Goal: Task Accomplishment & Management: Use online tool/utility

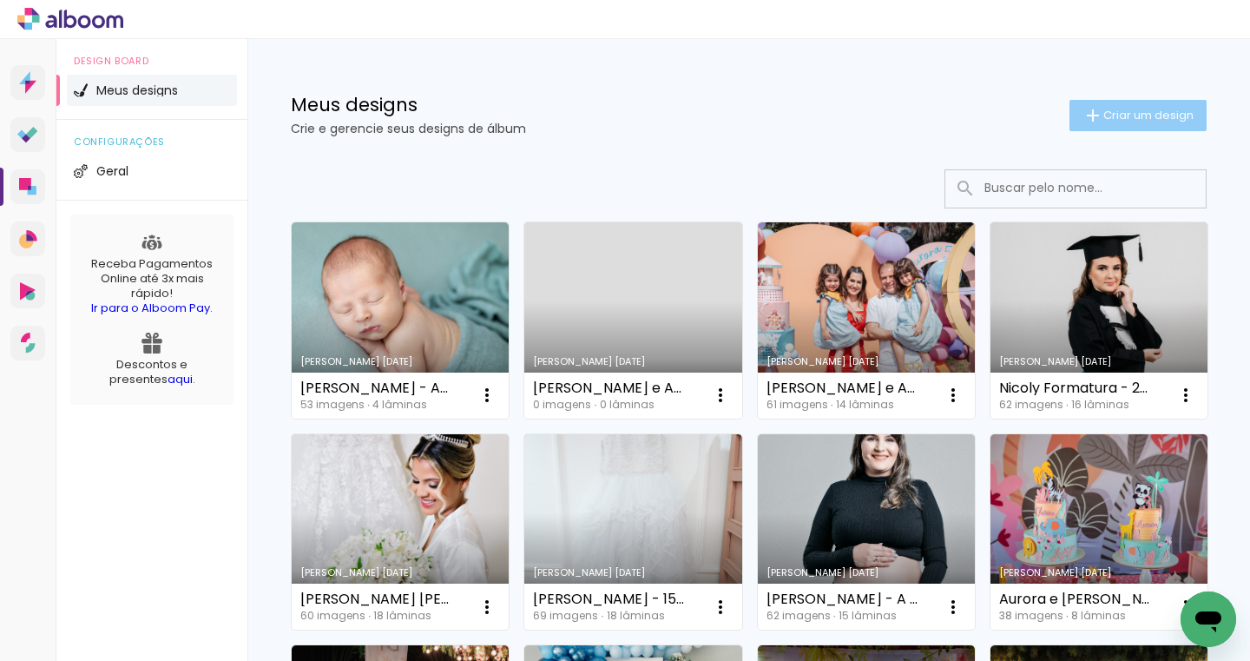
click at [1103, 109] on span "Criar um design" at bounding box center [1148, 114] width 90 height 11
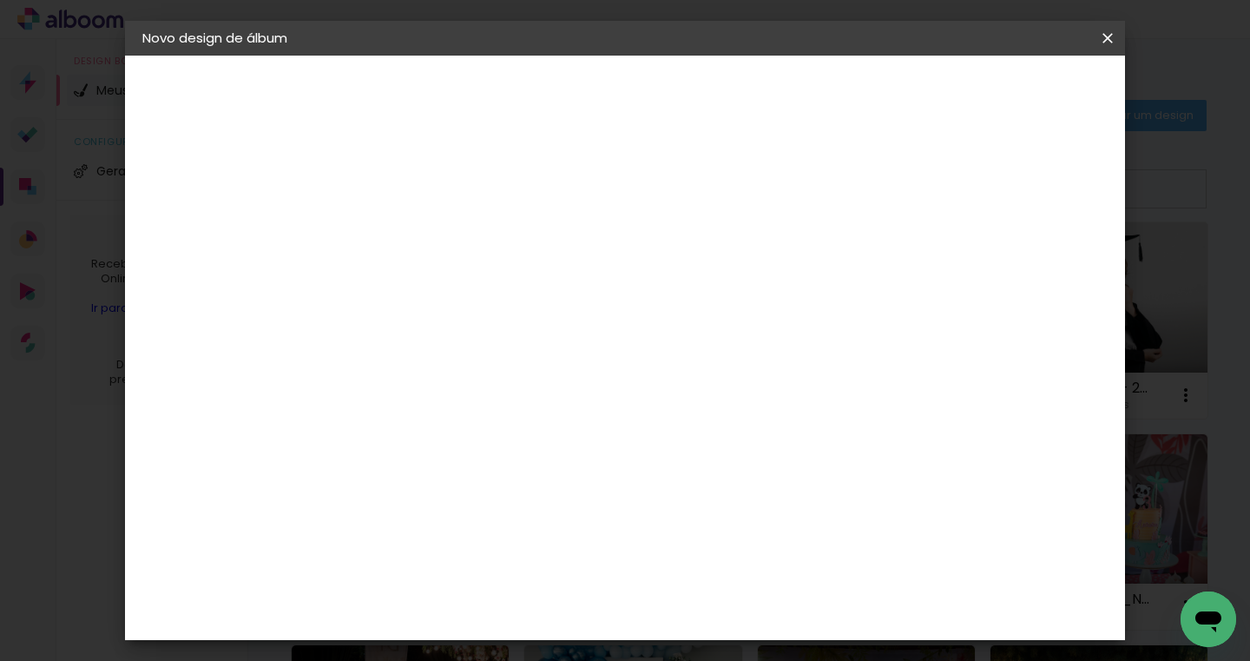
click at [0, 0] on paper-input-container "Título do álbum" at bounding box center [0, 0] width 0 height 0
type input "[PERSON_NAME] - 1 ano"
click at [0, 0] on slot "Avançar" at bounding box center [0, 0] width 0 height 0
click at [558, 336] on input at bounding box center [470, 330] width 175 height 22
type input "matias"
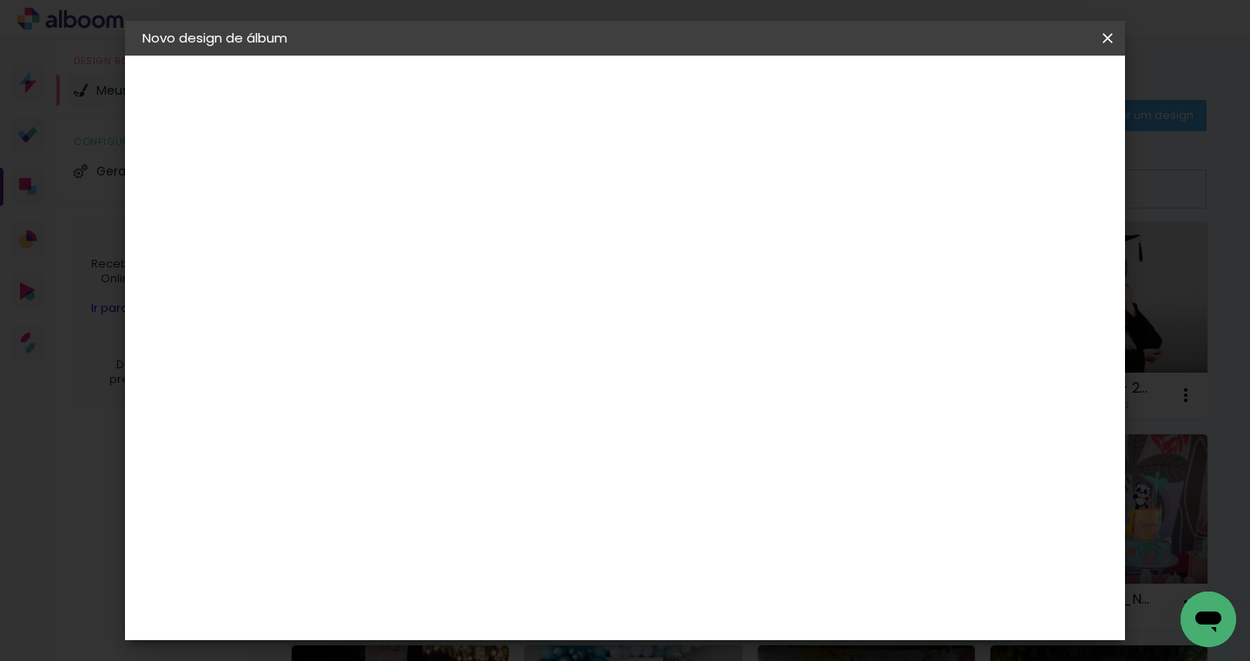
type paper-input "matias"
click at [522, 396] on div "Matias Encadernações" at bounding box center [468, 396] width 107 height 28
click at [705, 103] on paper-button "Avançar" at bounding box center [662, 92] width 85 height 30
click at [521, 281] on paper-input-container "Linha" at bounding box center [470, 303] width 101 height 44
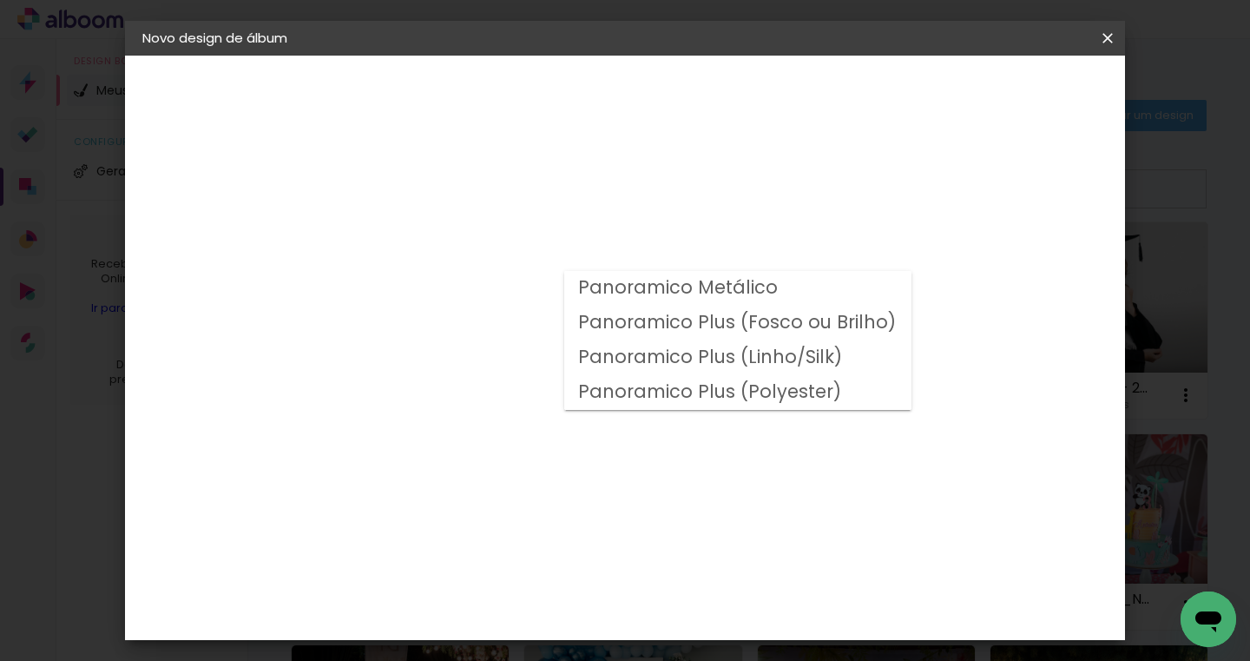
click at [0, 0] on slot "Panoramico Plus (Fosco ou Brilho)" at bounding box center [0, 0] width 0 height 0
type input "Panoramico Plus (Fosco ou Brilho)"
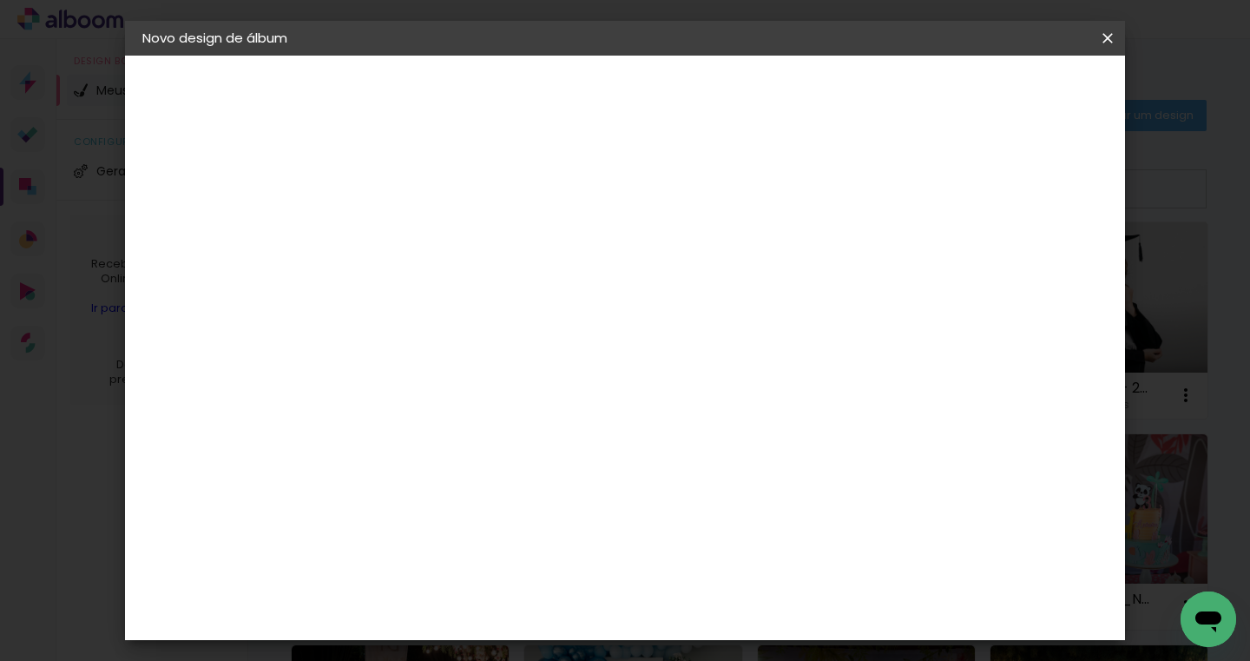
scroll to position [161, 0]
click at [543, 588] on span "20 × 25" at bounding box center [503, 611] width 81 height 46
click at [0, 0] on slot "Avançar" at bounding box center [0, 0] width 0 height 0
click at [999, 90] on span "Iniciar design" at bounding box center [959, 92] width 79 height 12
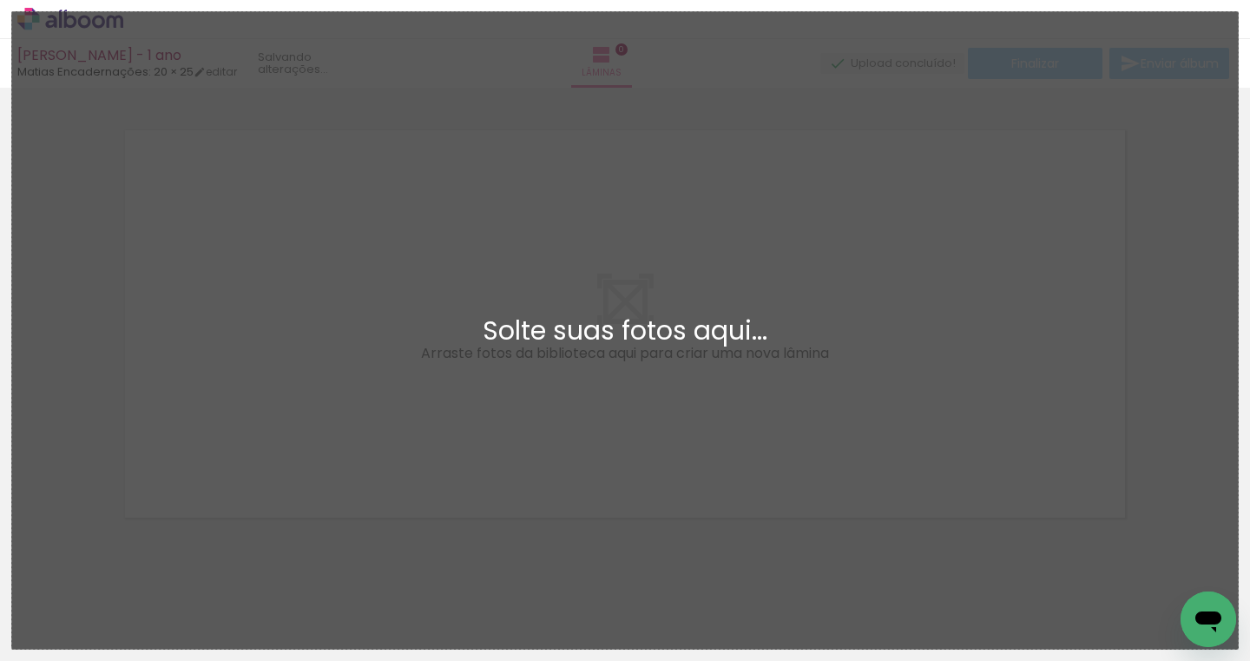
scroll to position [22, 0]
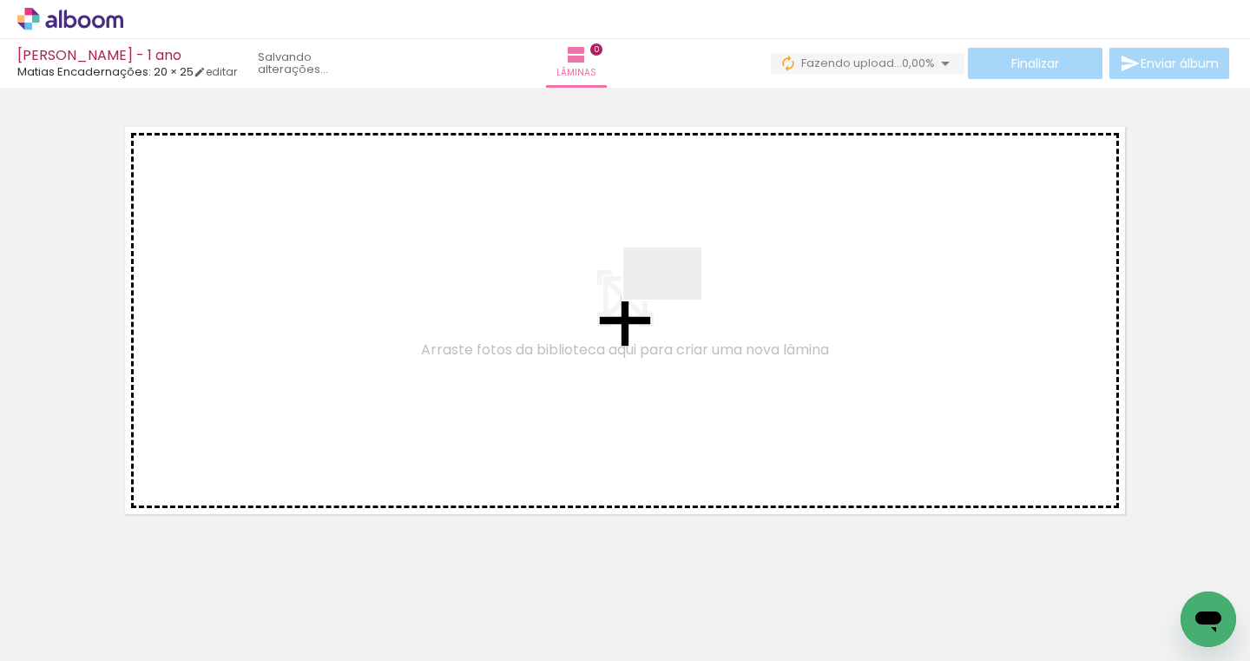
drag, startPoint x: 610, startPoint y: 602, endPoint x: 678, endPoint y: 299, distance: 311.2
click at [678, 299] on quentale-workspace at bounding box center [625, 330] width 1250 height 661
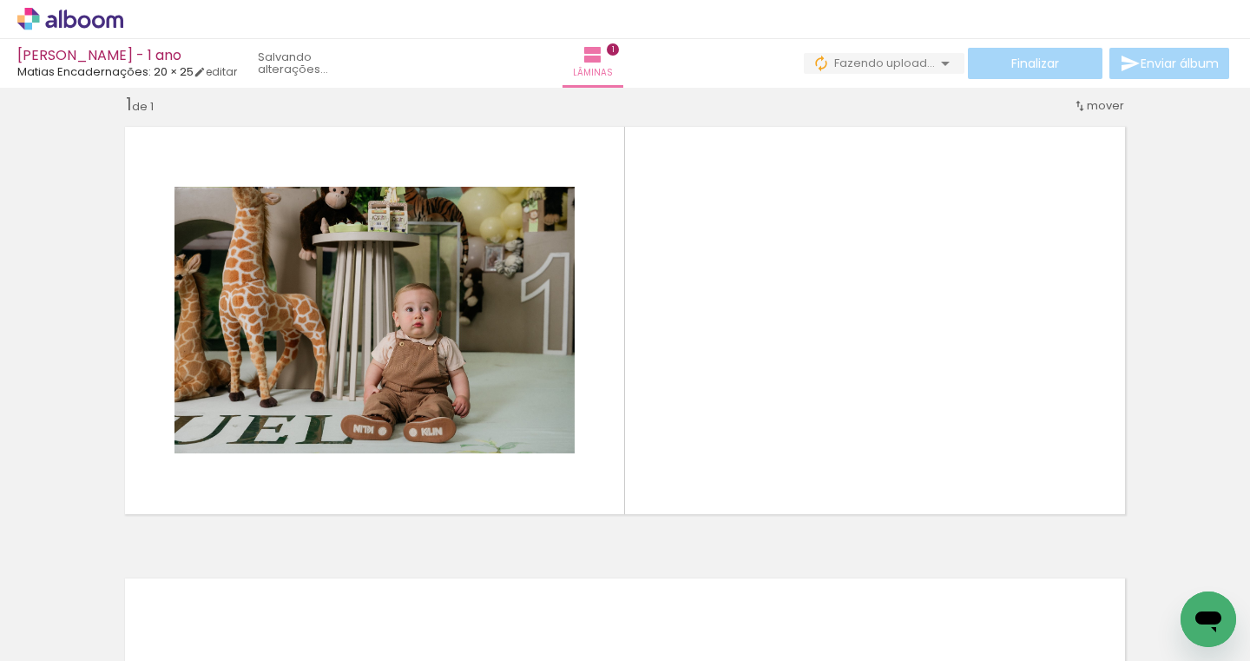
click at [395, 321] on quentale-photo at bounding box center [374, 320] width 400 height 266
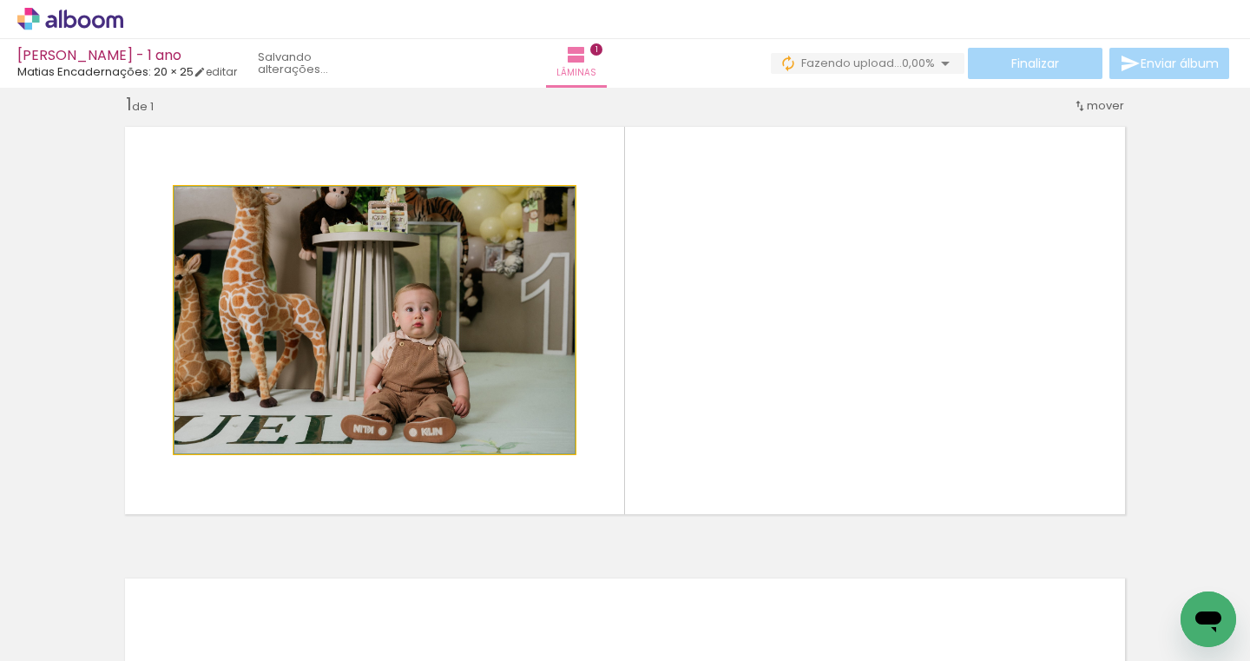
click at [319, 322] on quentale-photo at bounding box center [374, 320] width 400 height 266
drag, startPoint x: 678, startPoint y: 299, endPoint x: 299, endPoint y: 302, distance: 379.3
click at [299, 302] on quentale-photo at bounding box center [374, 320] width 400 height 266
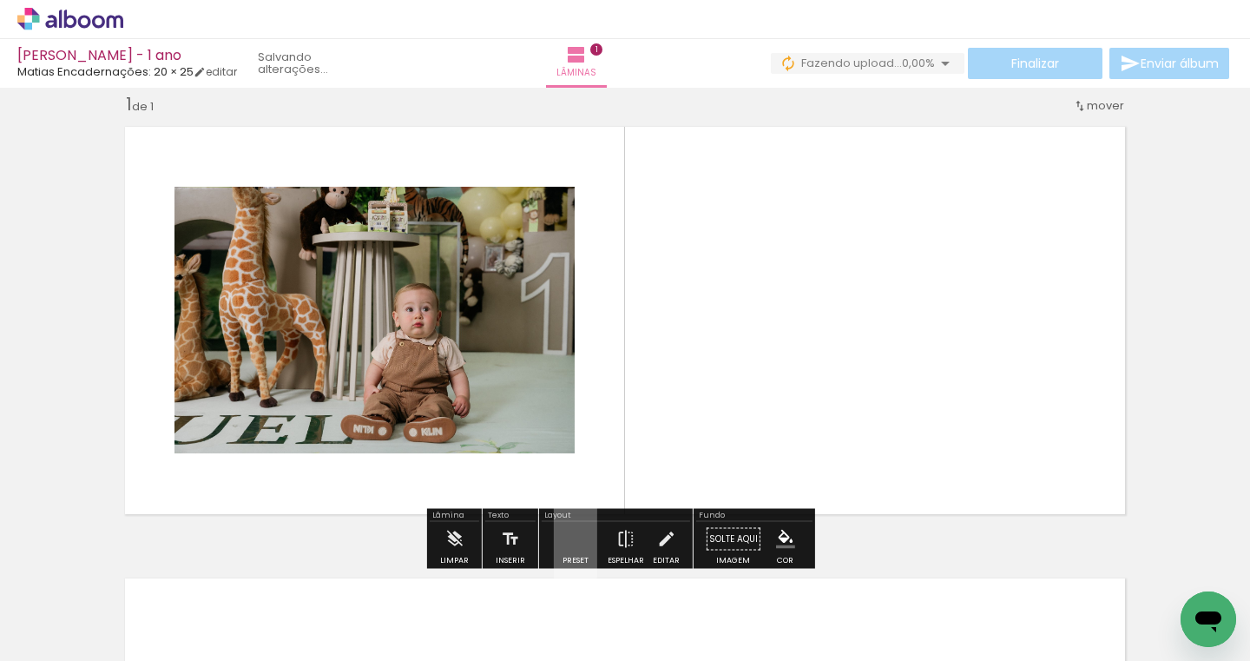
click at [299, 301] on quentale-photo at bounding box center [374, 320] width 400 height 266
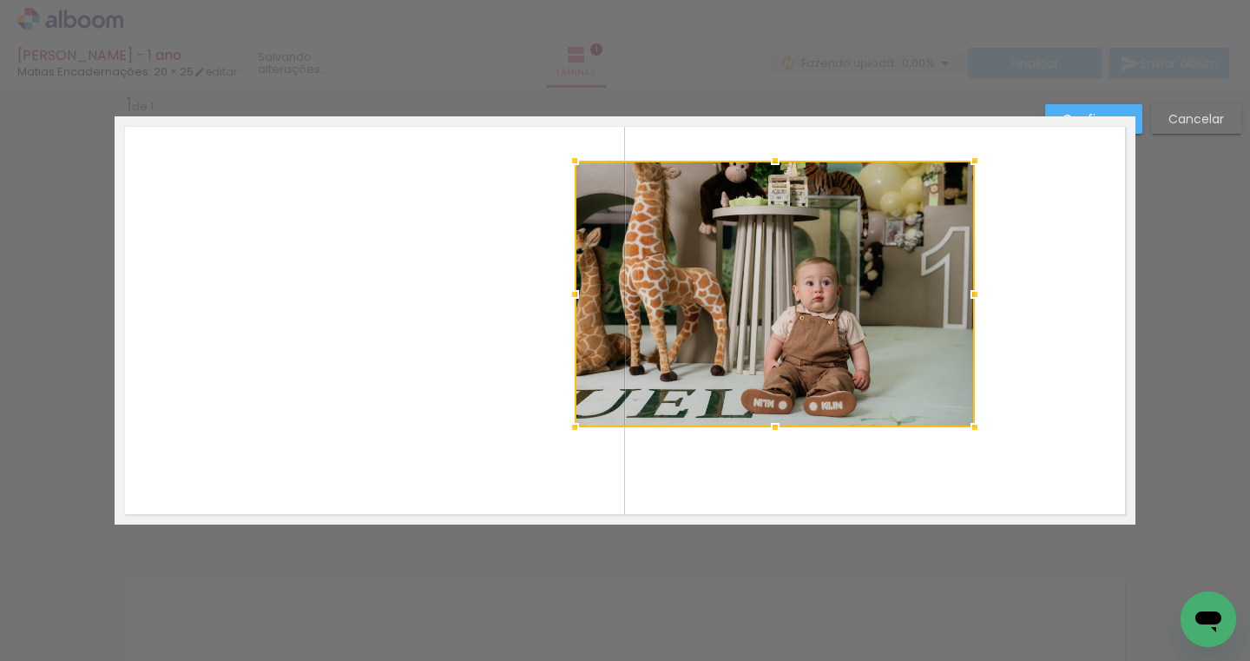
drag, startPoint x: 299, startPoint y: 302, endPoint x: 693, endPoint y: 278, distance: 394.8
click at [693, 278] on div at bounding box center [775, 294] width 400 height 266
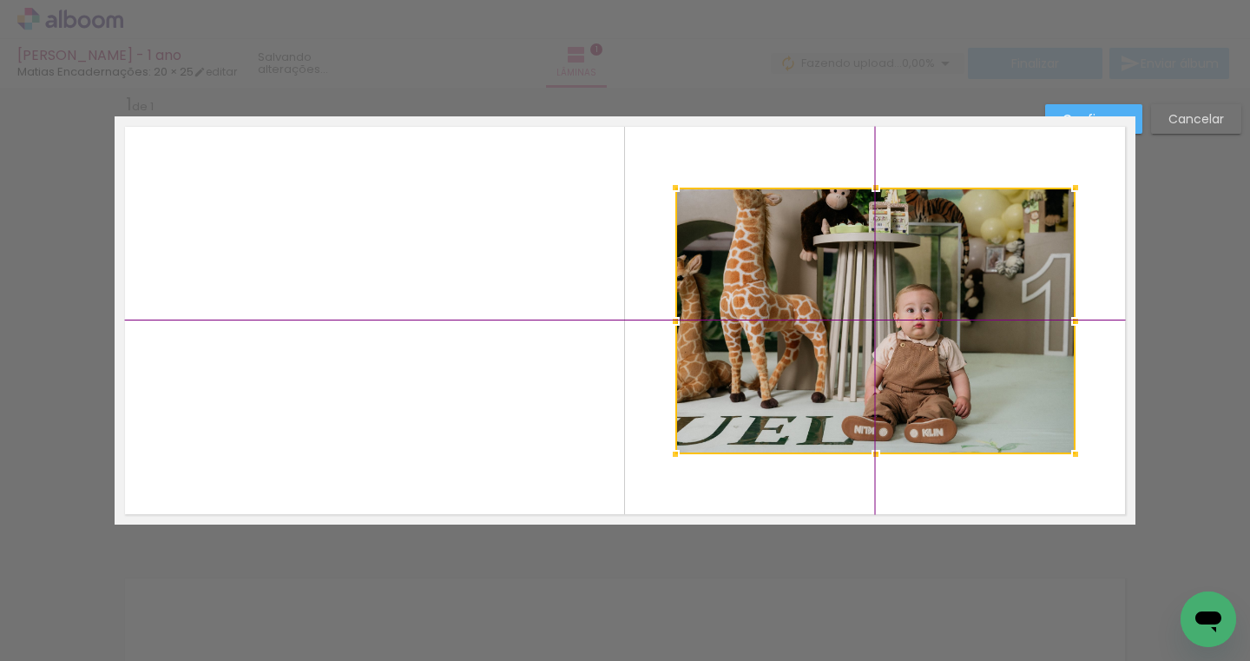
drag, startPoint x: 693, startPoint y: 278, endPoint x: 808, endPoint y: 319, distance: 122.7
click at [808, 319] on div at bounding box center [875, 320] width 400 height 266
click at [601, 446] on quentale-layouter at bounding box center [625, 320] width 1021 height 408
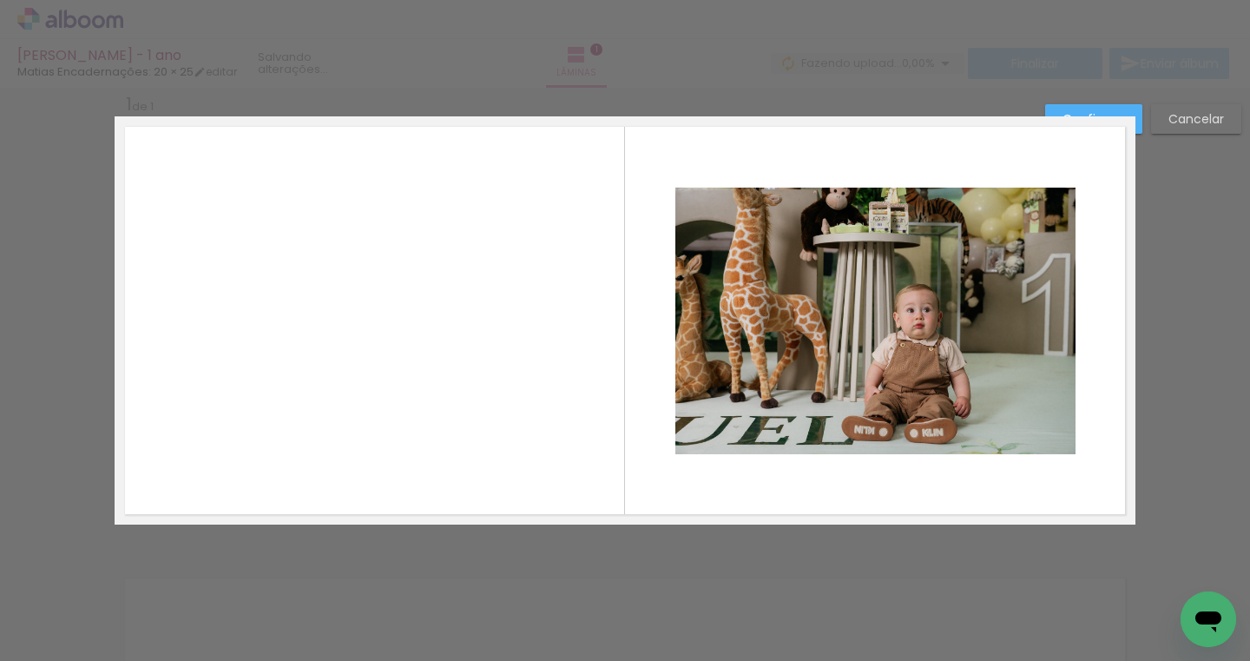
click at [667, 444] on quentale-layouter at bounding box center [625, 320] width 1021 height 408
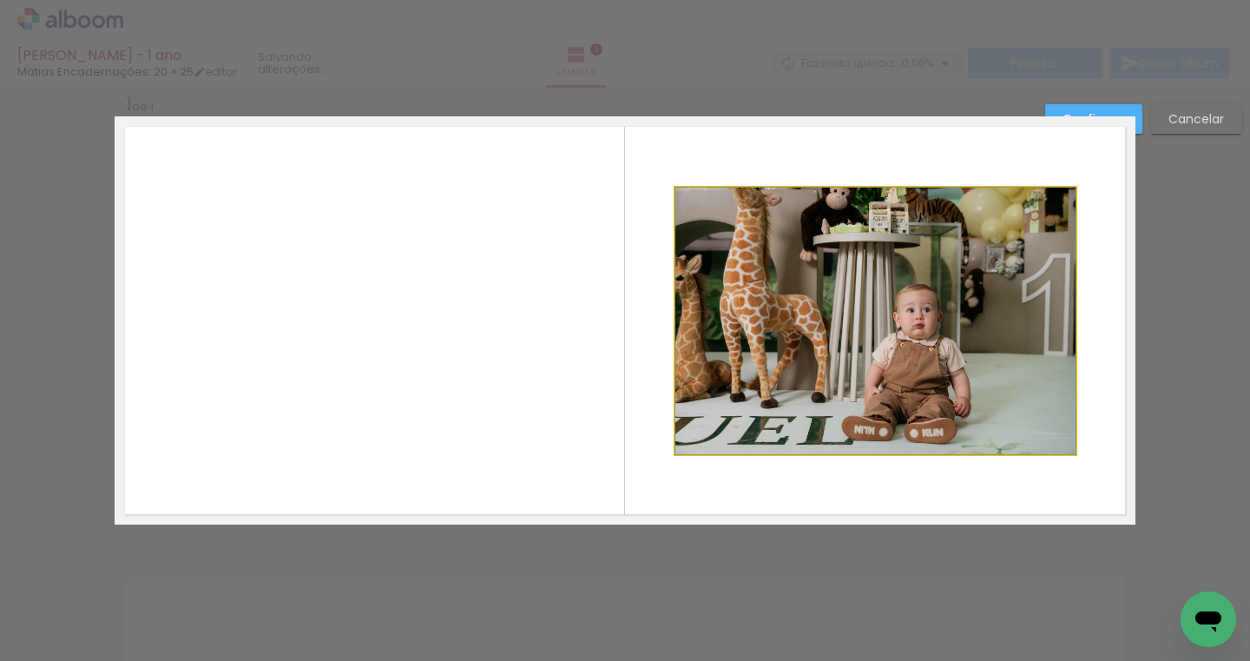
click at [694, 441] on quentale-photo at bounding box center [875, 320] width 400 height 266
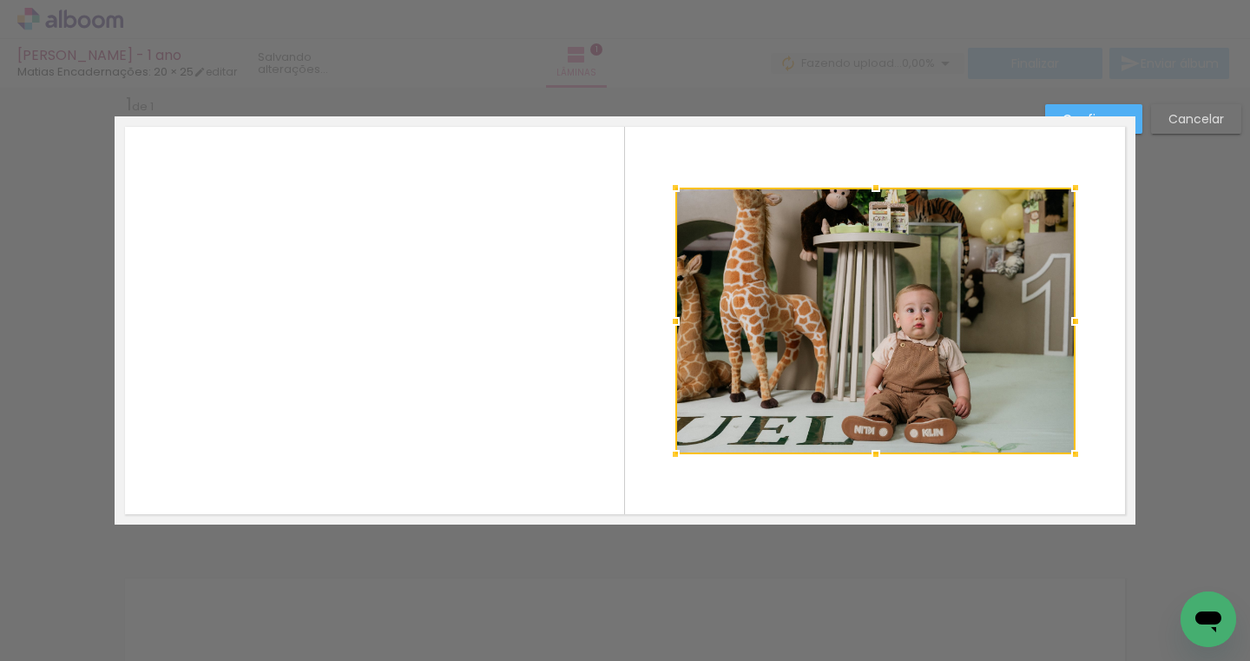
click at [669, 449] on div at bounding box center [675, 454] width 35 height 35
click at [1127, 108] on paper-button "Confirmar" at bounding box center [1093, 119] width 97 height 30
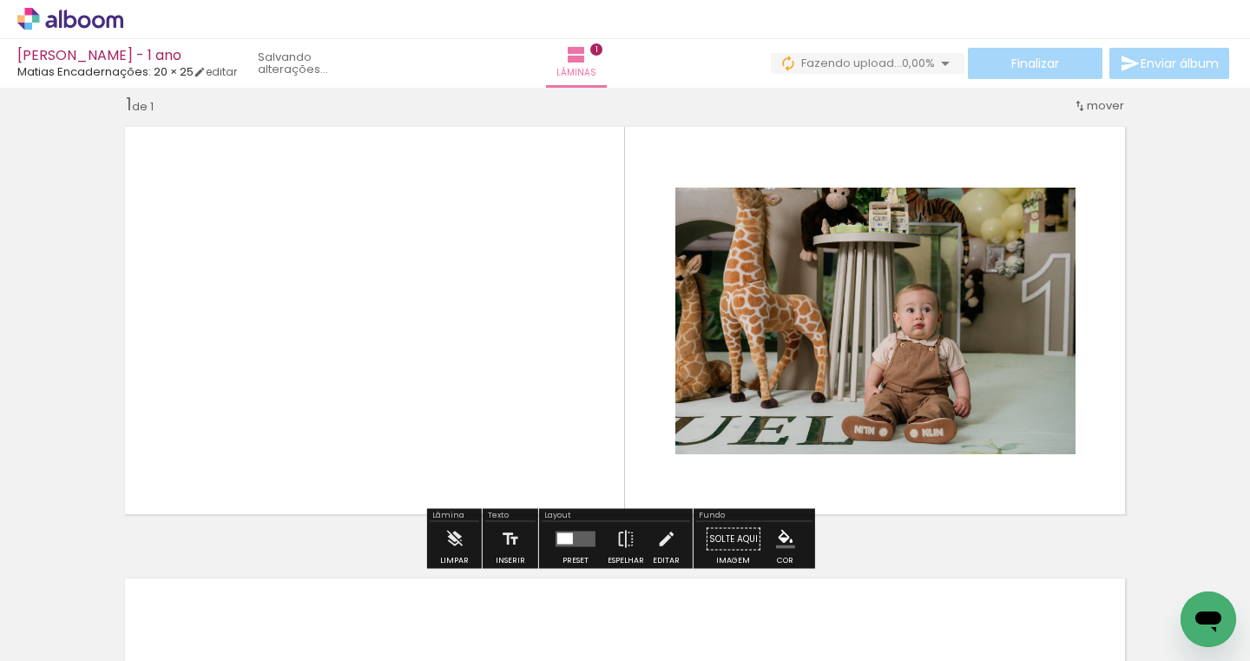
click at [938, 264] on quentale-photo at bounding box center [875, 320] width 400 height 266
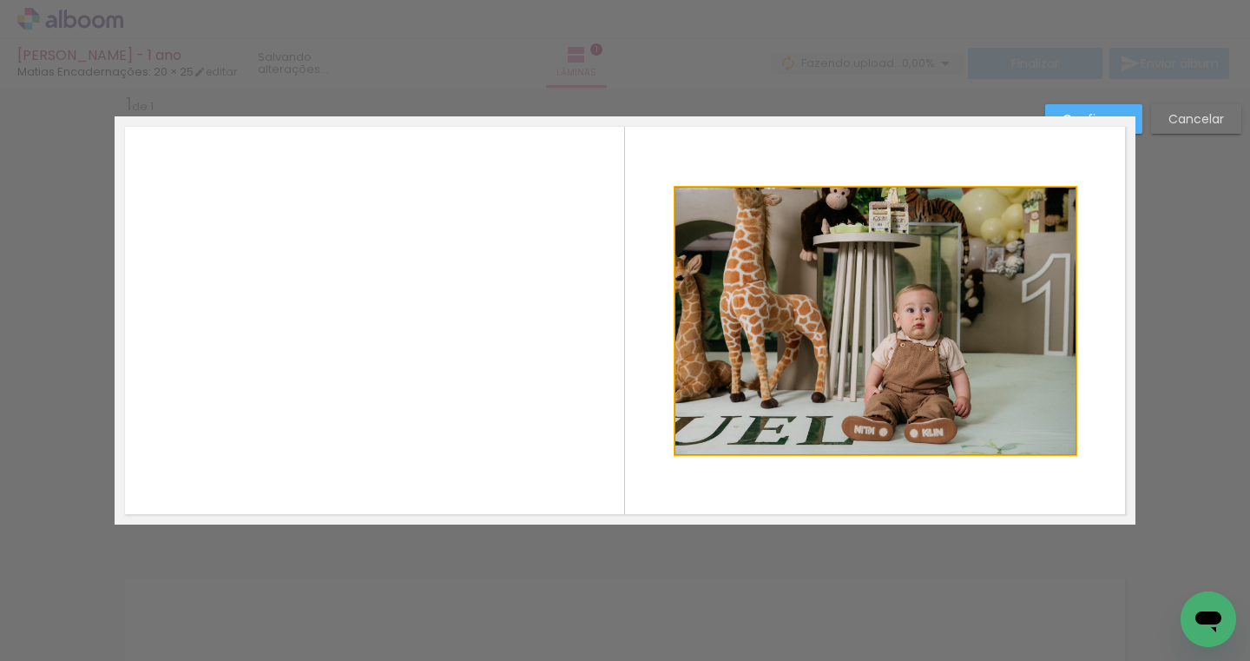
drag, startPoint x: 808, startPoint y: 319, endPoint x: 910, endPoint y: 275, distance: 110.8
click at [910, 275] on quentale-photo at bounding box center [875, 320] width 400 height 266
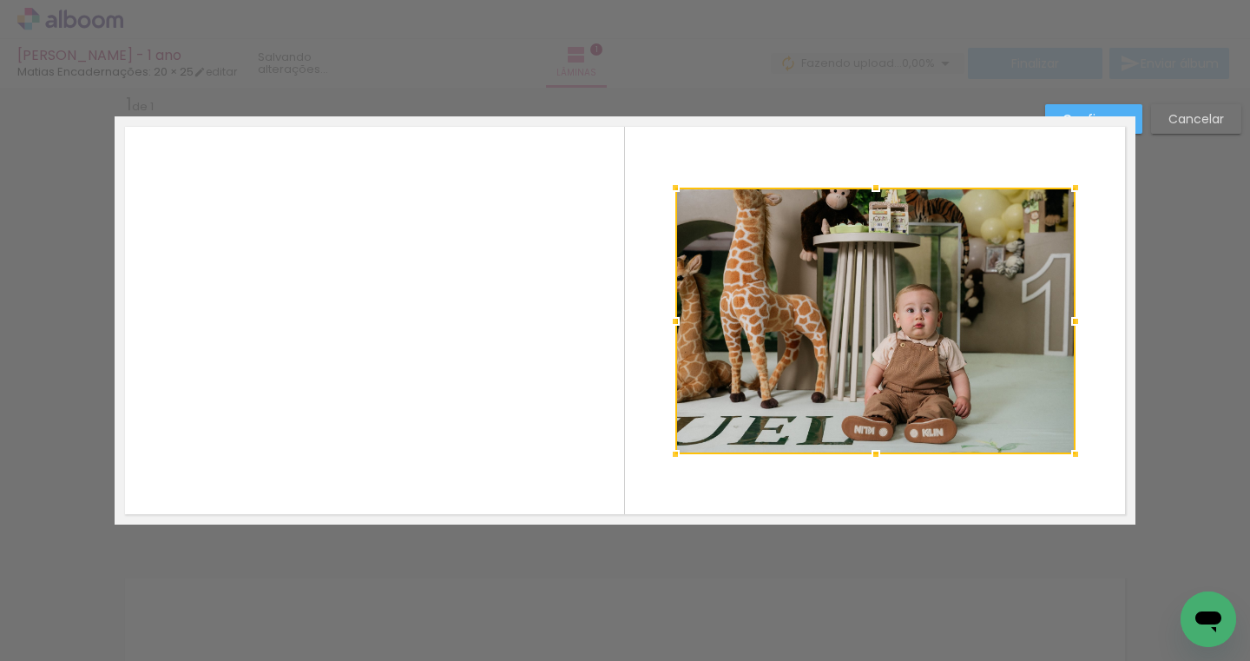
drag, startPoint x: 910, startPoint y: 275, endPoint x: 1068, endPoint y: 450, distance: 236.6
click at [1068, 450] on div at bounding box center [1075, 454] width 35 height 35
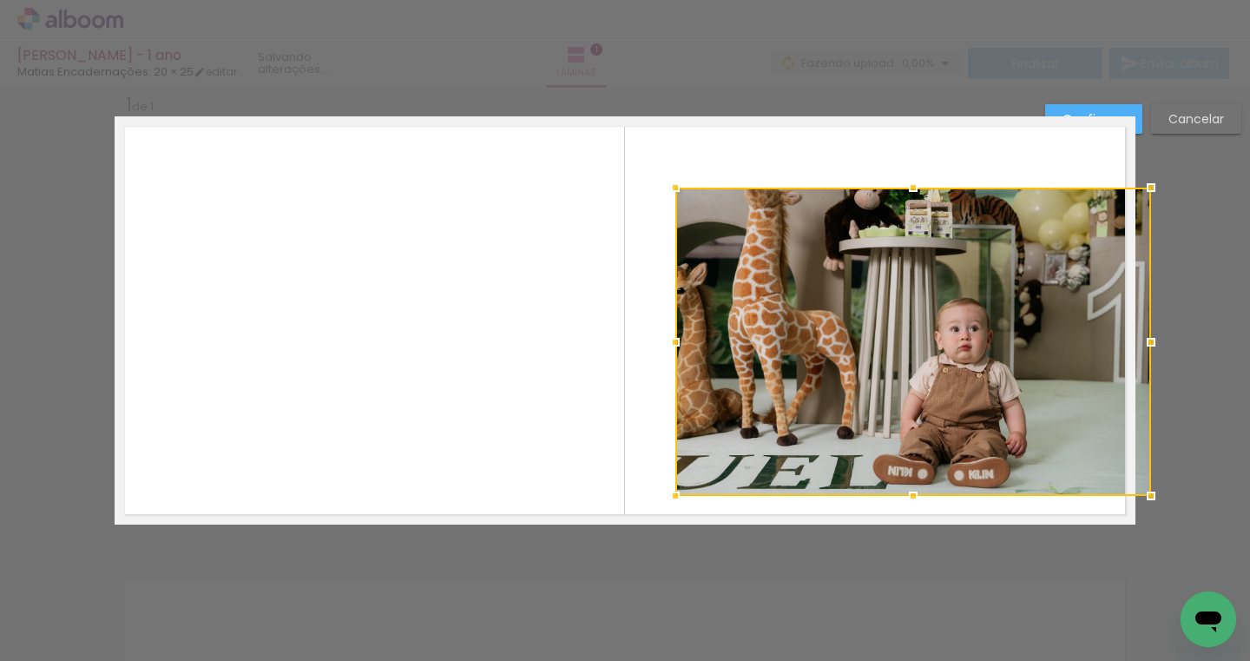
drag, startPoint x: 1068, startPoint y: 450, endPoint x: 1120, endPoint y: 477, distance: 57.4
click at [1120, 477] on div at bounding box center [913, 341] width 476 height 308
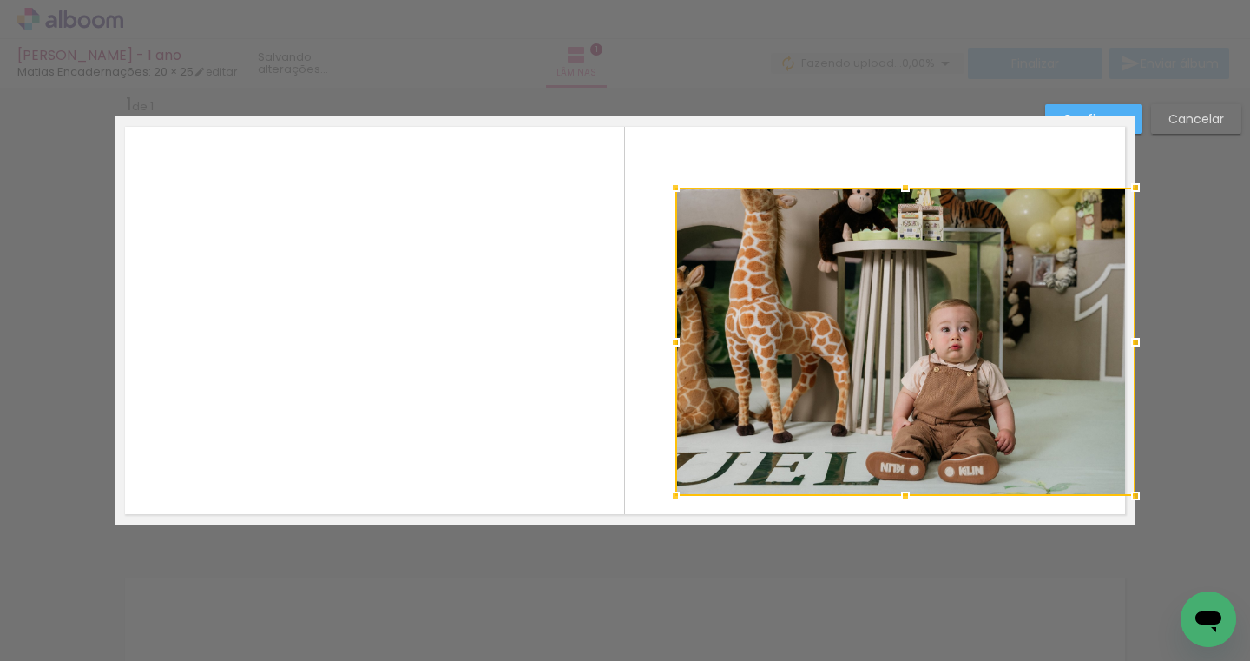
click at [888, 391] on div at bounding box center [905, 341] width 460 height 308
click at [924, 347] on div at bounding box center [905, 341] width 460 height 308
click at [970, 165] on quentale-layouter at bounding box center [625, 320] width 1021 height 408
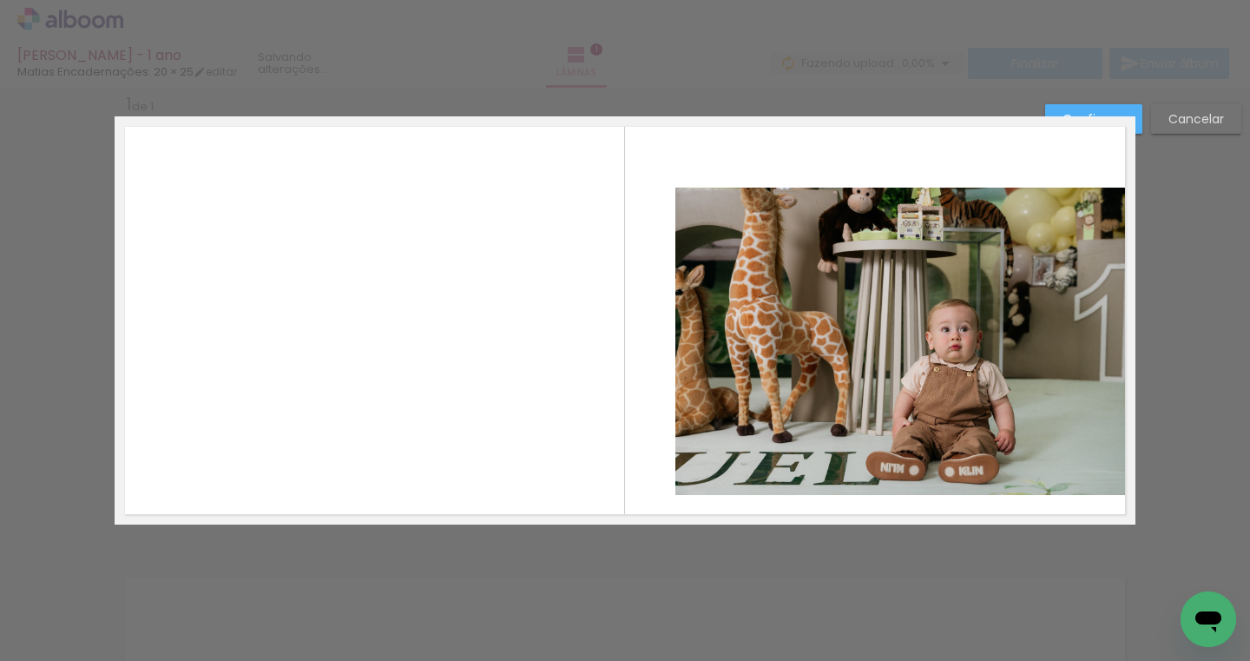
click at [970, 165] on quentale-layouter at bounding box center [625, 320] width 1021 height 408
click at [955, 252] on quentale-photo at bounding box center [905, 341] width 460 height 308
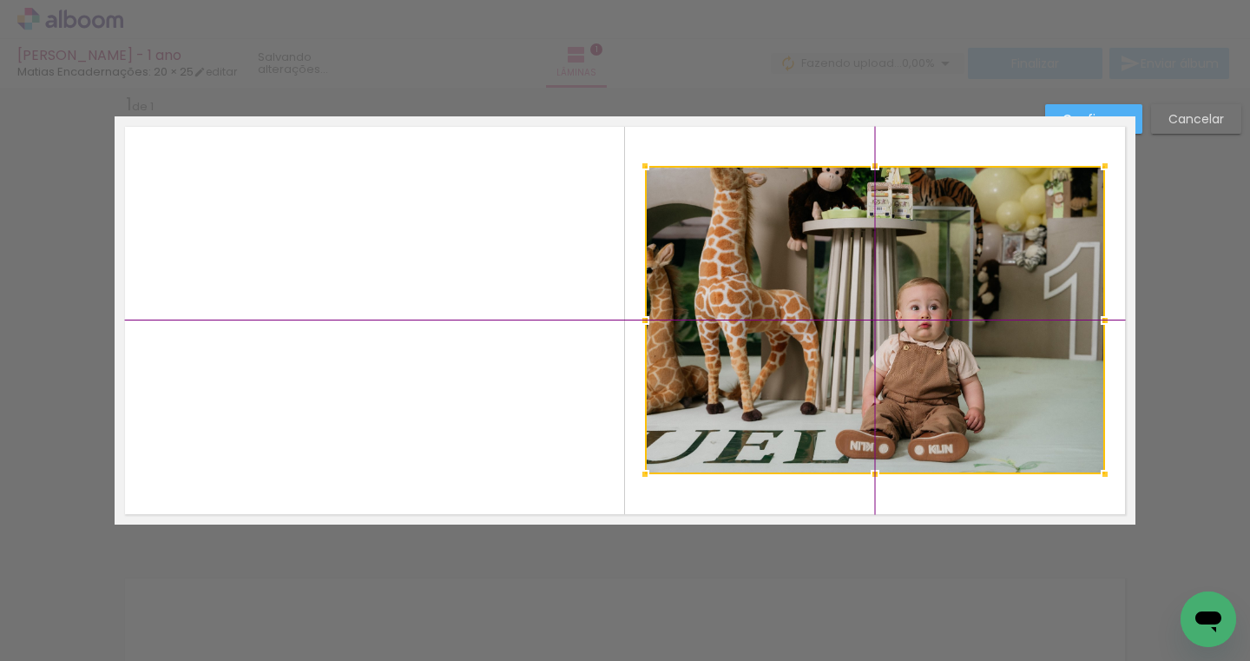
drag, startPoint x: 1120, startPoint y: 477, endPoint x: 887, endPoint y: 247, distance: 326.5
click at [887, 247] on div at bounding box center [875, 320] width 460 height 308
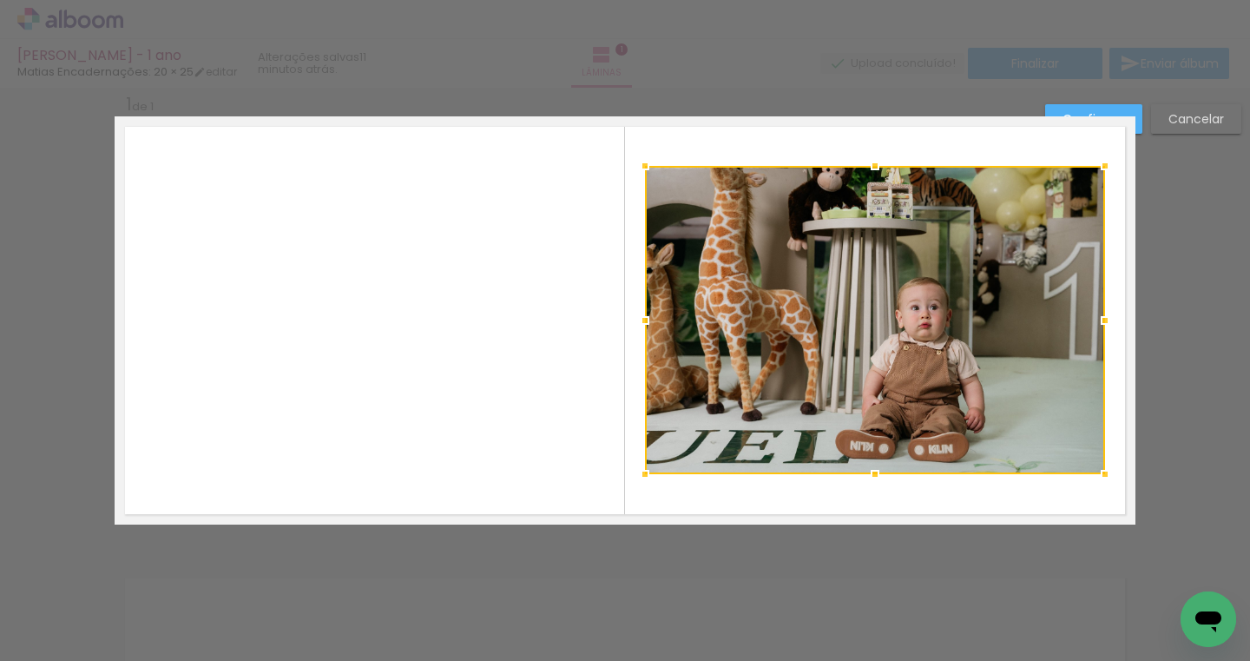
click at [640, 470] on div at bounding box center [645, 474] width 35 height 35
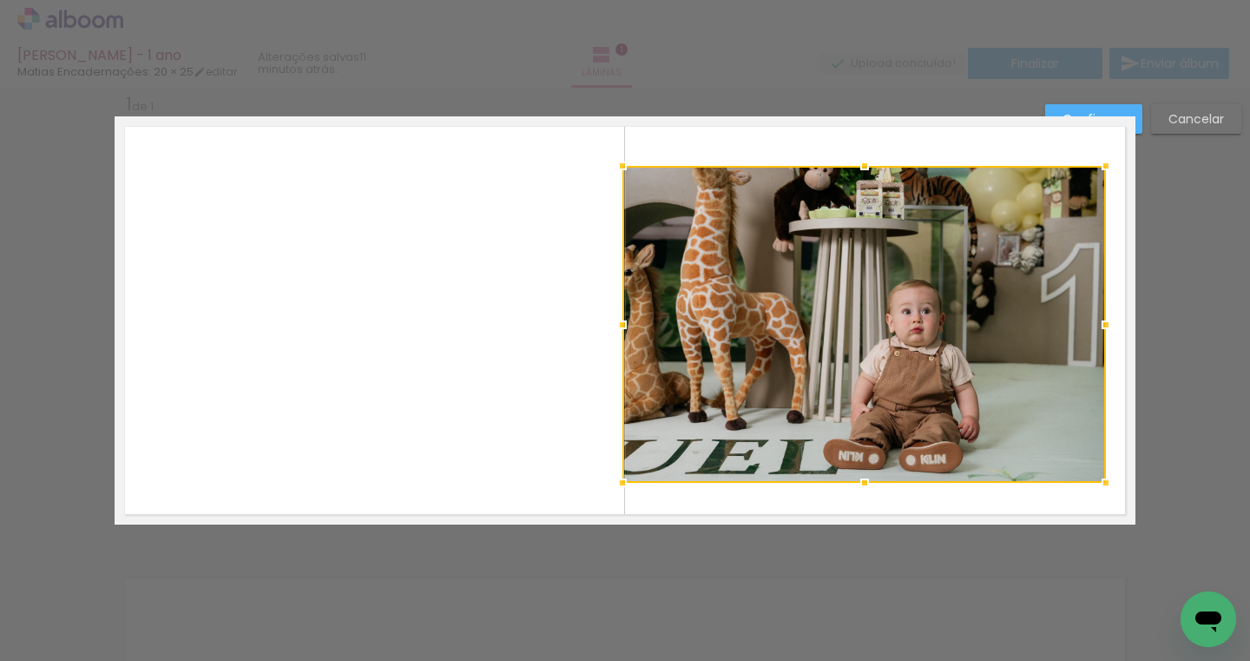
drag, startPoint x: 887, startPoint y: 247, endPoint x: 654, endPoint y: 463, distance: 316.9
click at [654, 463] on div at bounding box center [863, 324] width 483 height 317
click at [794, 357] on div at bounding box center [863, 324] width 483 height 317
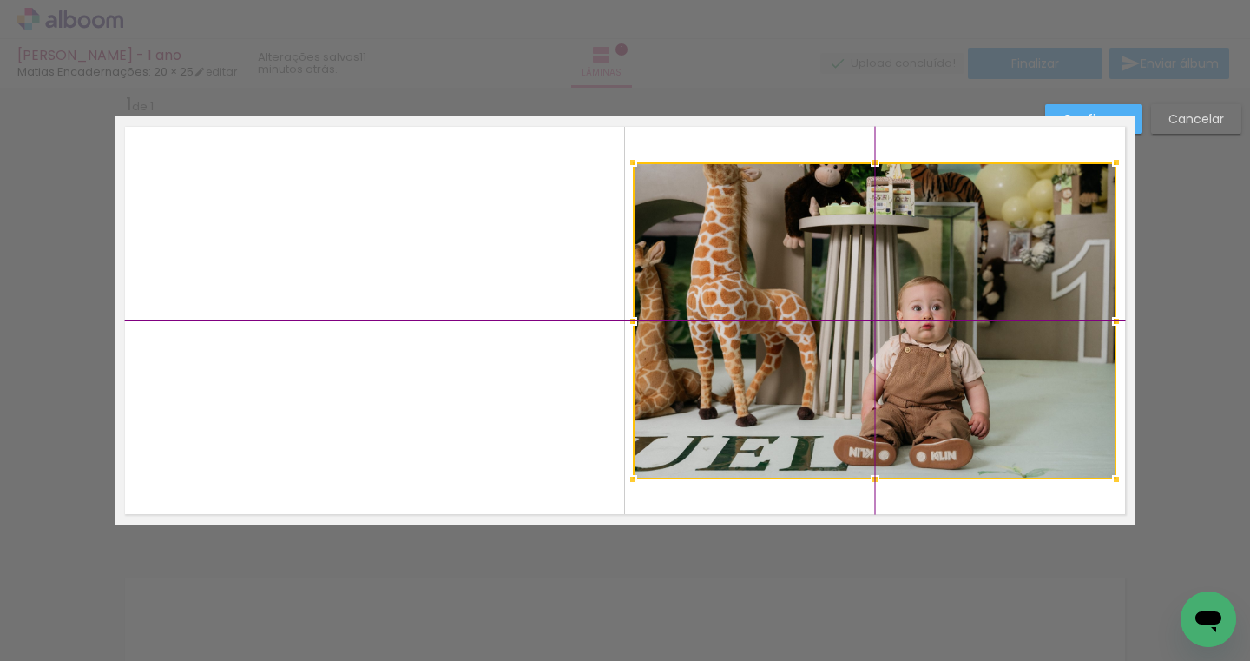
drag, startPoint x: 654, startPoint y: 463, endPoint x: 900, endPoint y: 266, distance: 314.9
click at [900, 266] on div at bounding box center [874, 320] width 483 height 317
click at [0, 0] on slot "Confirmar" at bounding box center [0, 0] width 0 height 0
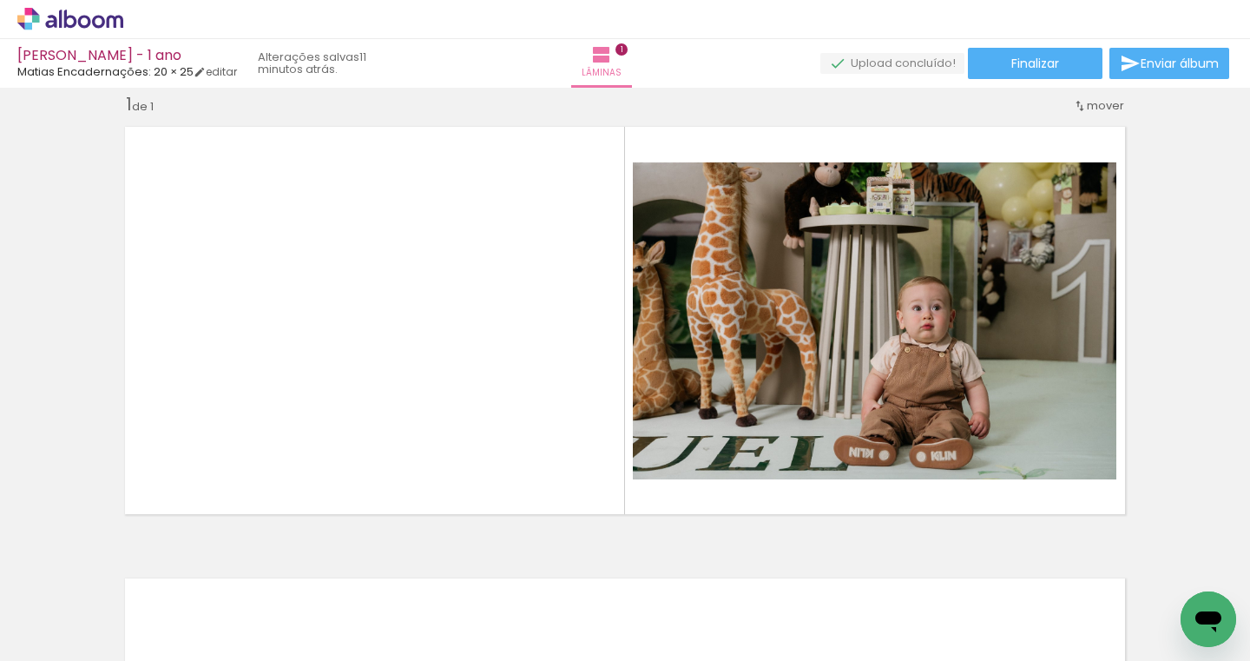
click at [1027, 66] on span "Finalizar" at bounding box center [1035, 63] width 48 height 12
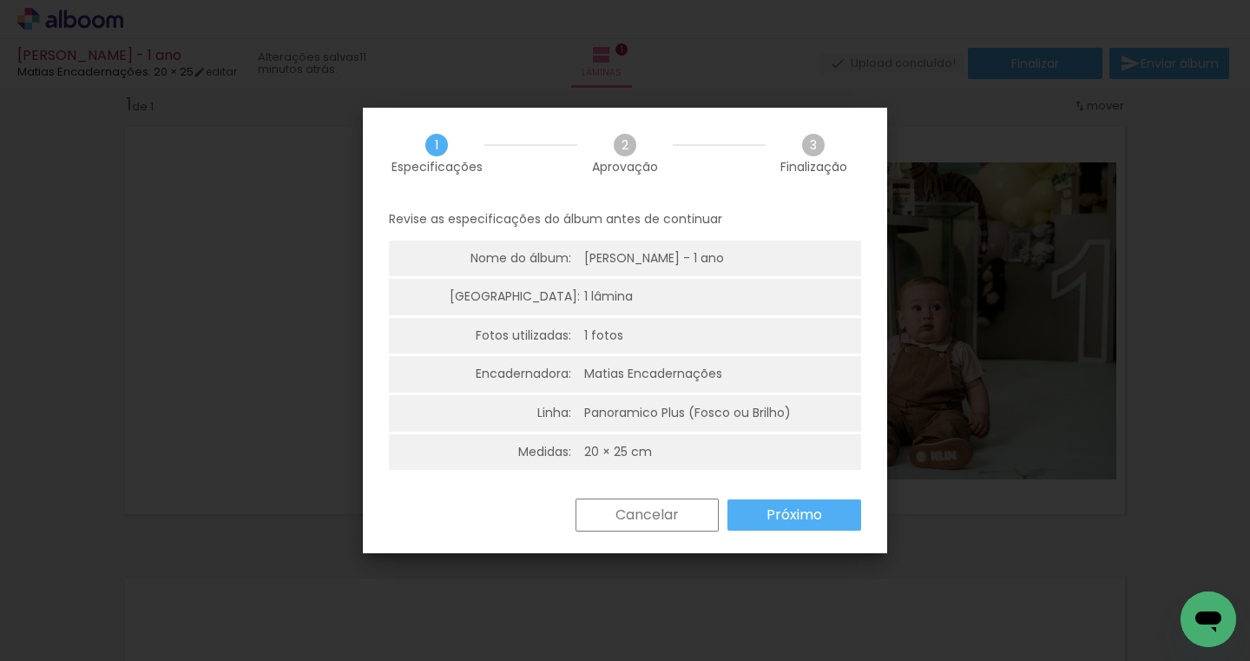
click at [0, 0] on slot "Próximo" at bounding box center [0, 0] width 0 height 0
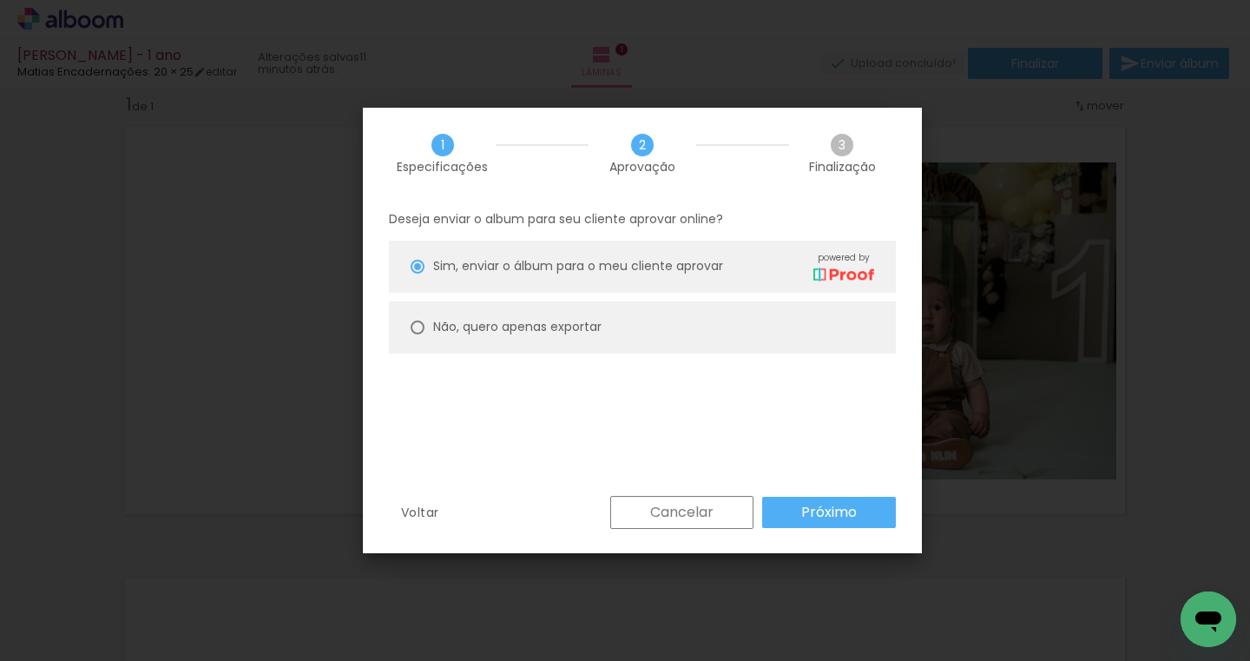
click at [738, 343] on paper-radio-button "Não, quero apenas exportar" at bounding box center [642, 327] width 507 height 52
type paper-radio-button "on"
click at [0, 0] on slot "Próximo" at bounding box center [0, 0] width 0 height 0
type input "Alta, 300 DPI"
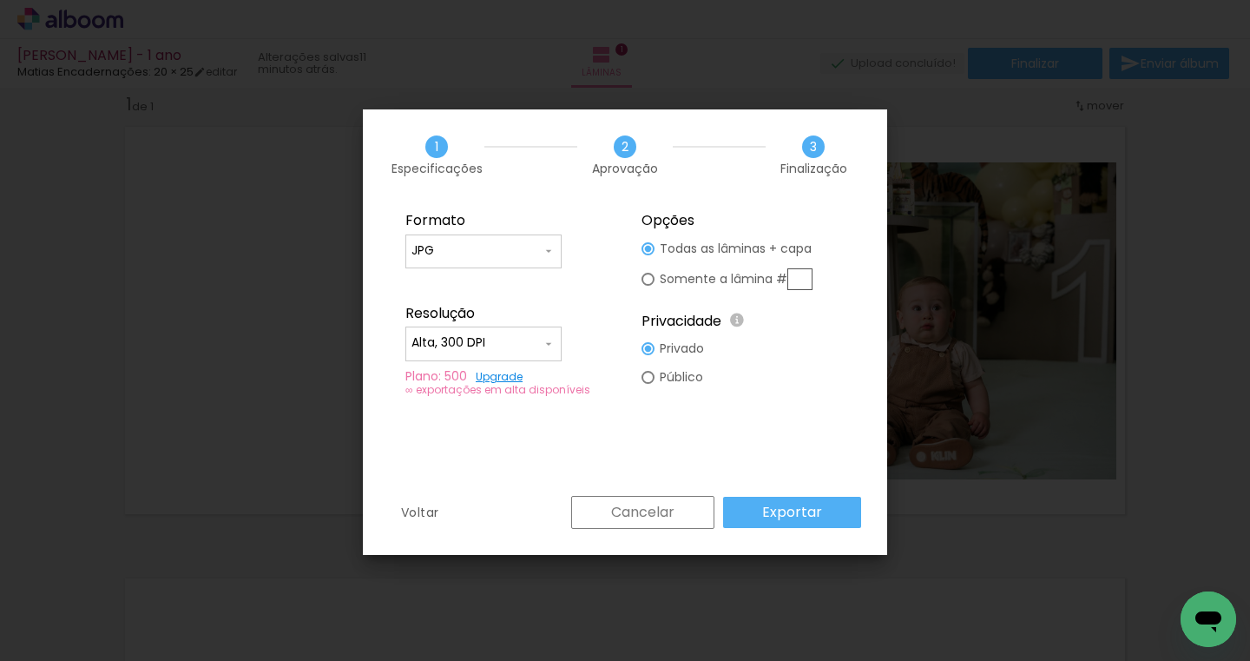
click at [798, 273] on input "text" at bounding box center [799, 279] width 25 height 22
type paper-radio-button "on"
click at [807, 284] on input "text" at bounding box center [799, 279] width 25 height 22
drag, startPoint x: 900, startPoint y: 266, endPoint x: 792, endPoint y: 271, distance: 107.8
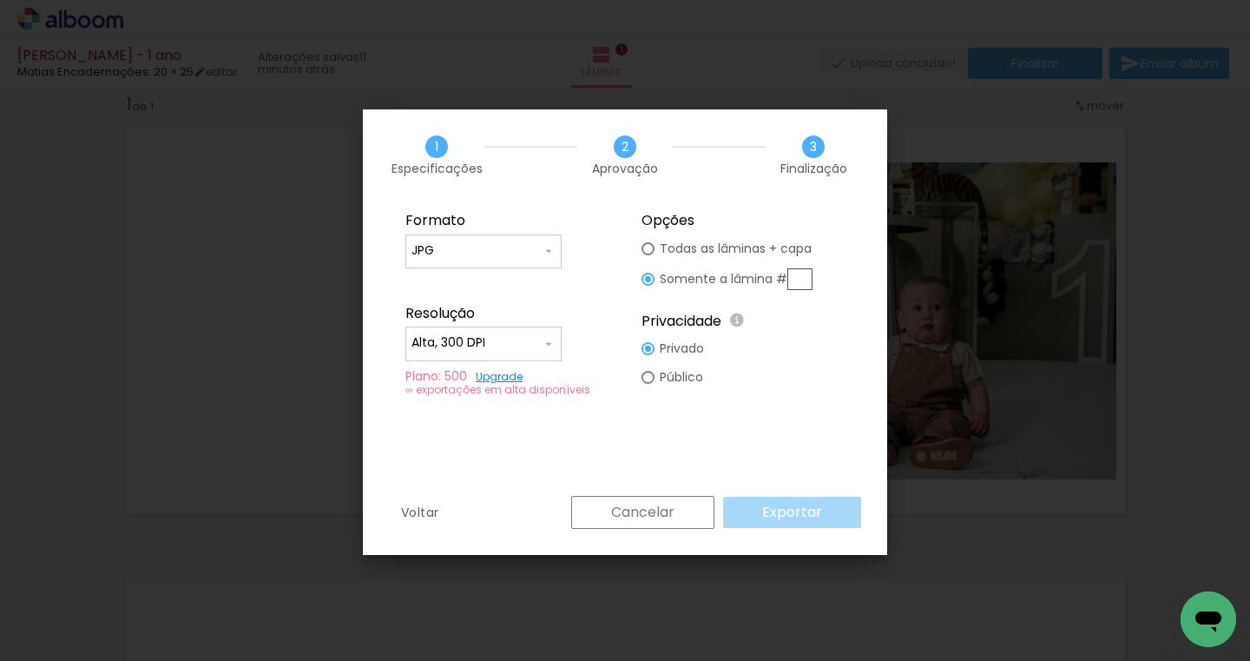
click at [792, 271] on input "text" at bounding box center [799, 279] width 25 height 22
click at [795, 274] on input "text" at bounding box center [799, 279] width 25 height 22
type input "1"
click at [787, 524] on paper-button "Exportar" at bounding box center [792, 511] width 138 height 31
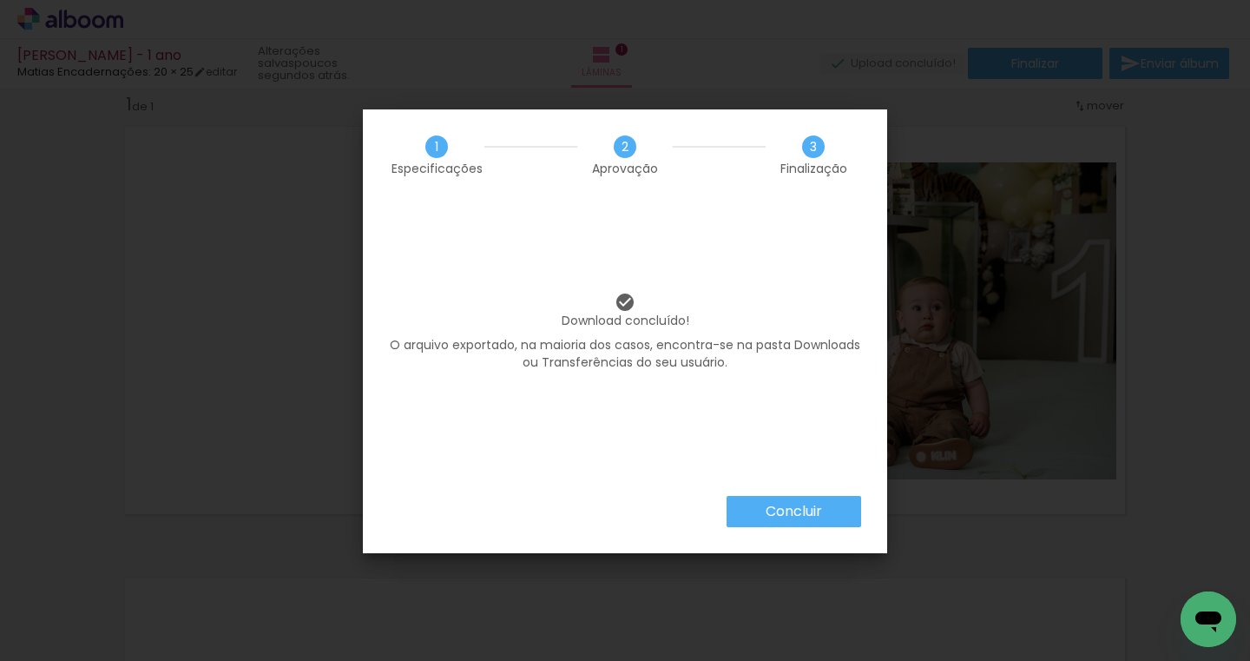
click at [0, 0] on slot "Concluir" at bounding box center [0, 0] width 0 height 0
